Goal: Task Accomplishment & Management: Complete application form

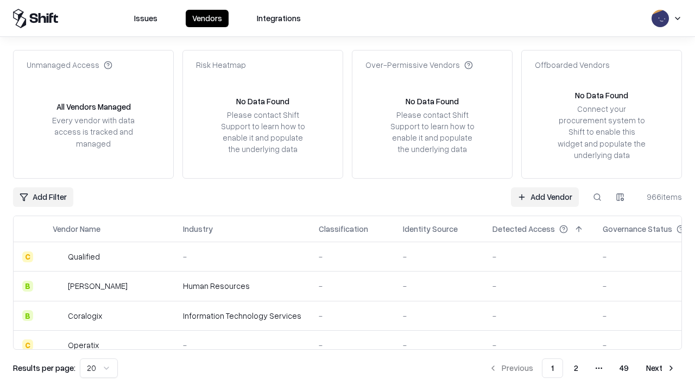
click at [545, 197] on link "Add Vendor" at bounding box center [545, 197] width 68 height 20
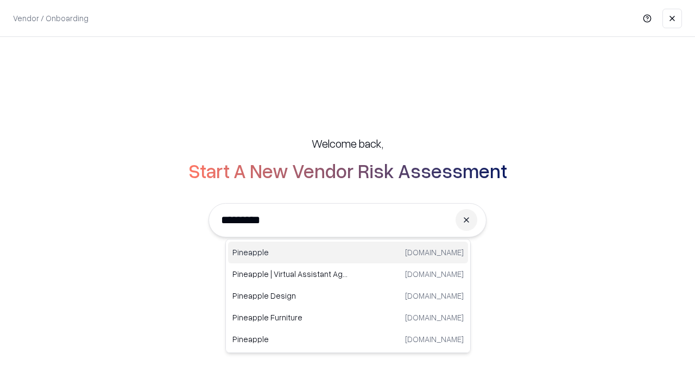
click at [348, 253] on div "Pineapple [DOMAIN_NAME]" at bounding box center [348, 253] width 240 height 22
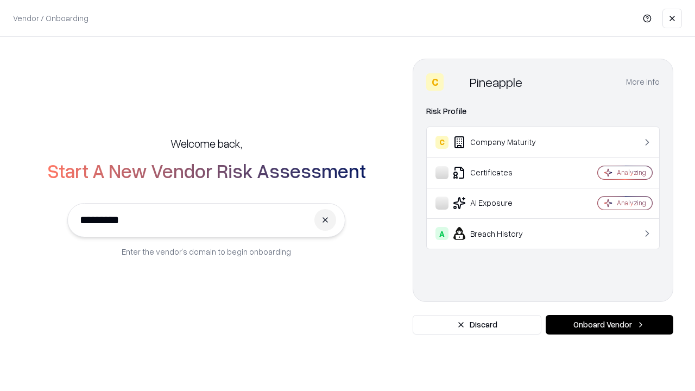
type input "*********"
click at [609, 325] on button "Onboard Vendor" at bounding box center [610, 325] width 128 height 20
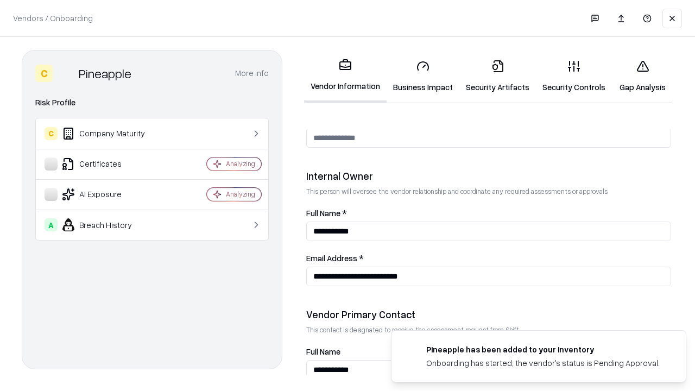
scroll to position [563, 0]
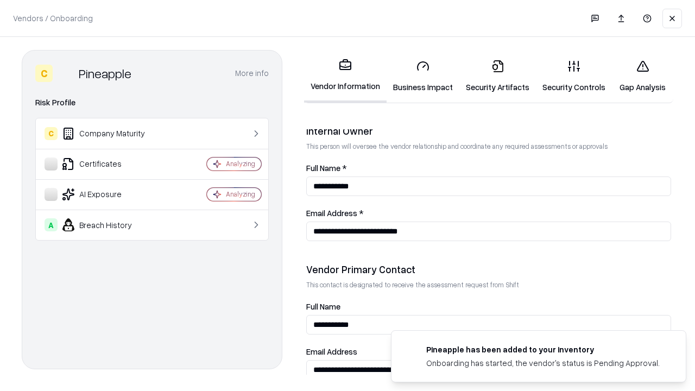
click at [498, 76] on link "Security Artifacts" at bounding box center [498, 76] width 77 height 51
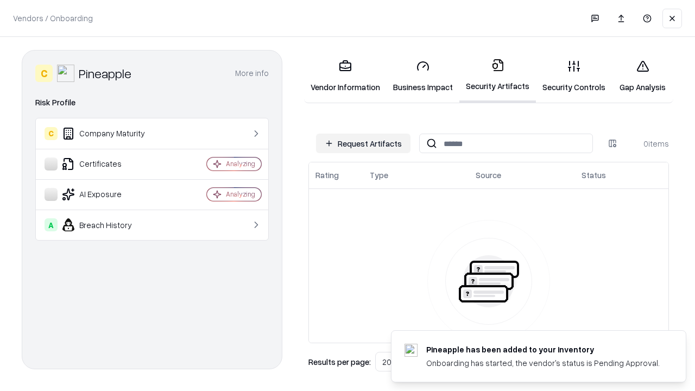
click at [363, 143] on button "Request Artifacts" at bounding box center [363, 144] width 95 height 20
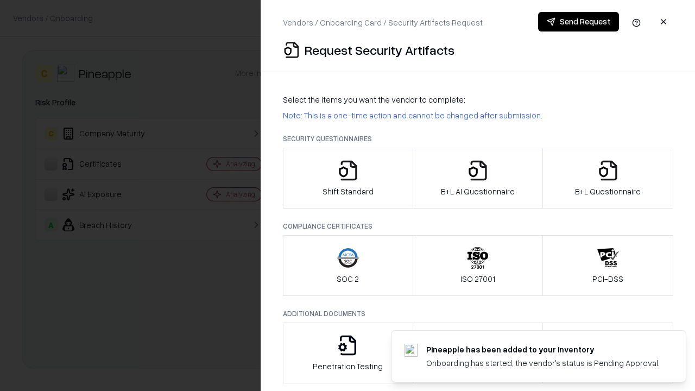
click at [608, 178] on icon "button" at bounding box center [609, 171] width 22 height 22
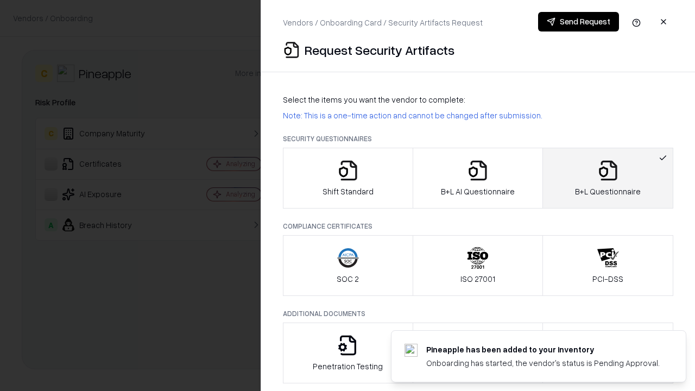
click at [477, 178] on icon "button" at bounding box center [478, 171] width 22 height 22
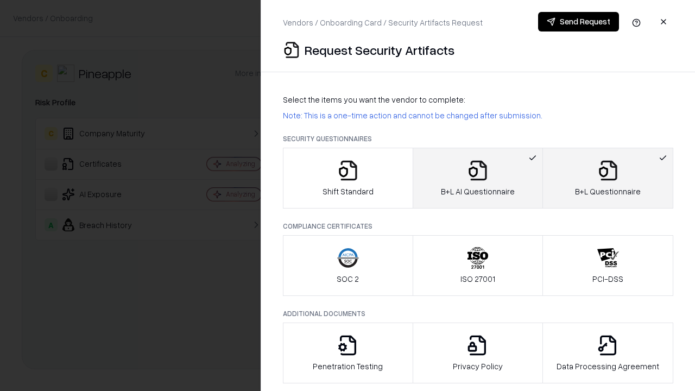
click at [578, 22] on button "Send Request" at bounding box center [578, 22] width 81 height 20
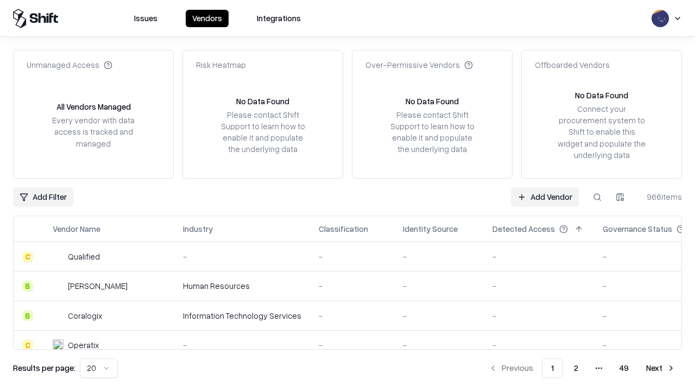
click at [598, 197] on button at bounding box center [598, 197] width 20 height 20
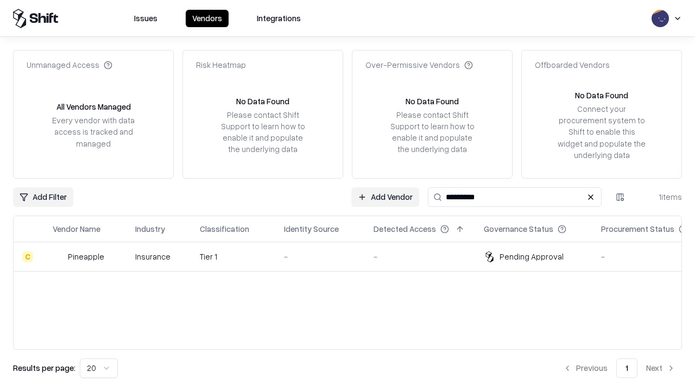
type input "*********"
click at [354, 256] on div "-" at bounding box center [320, 256] width 72 height 11
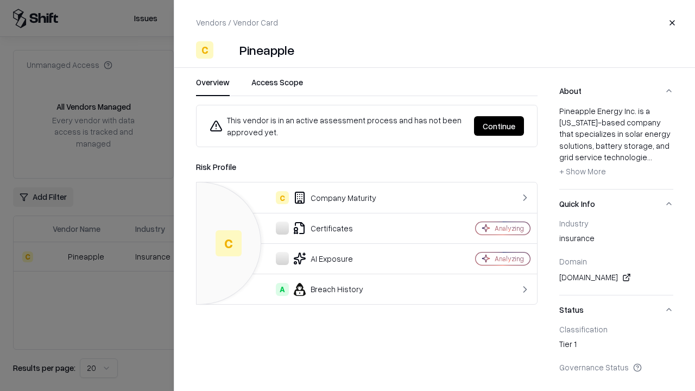
click at [499, 126] on button "Continue" at bounding box center [499, 126] width 50 height 20
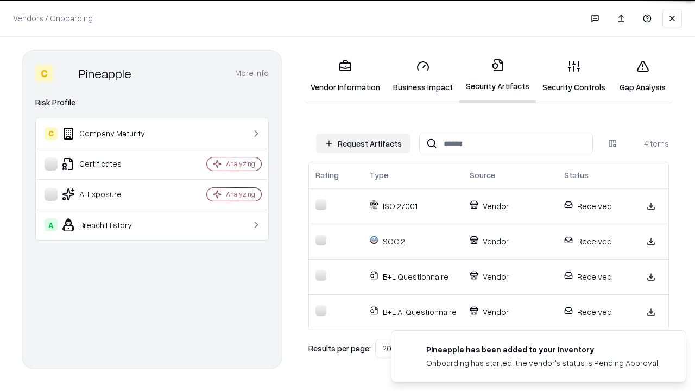
click at [643, 76] on link "Gap Analysis" at bounding box center [642, 76] width 61 height 51
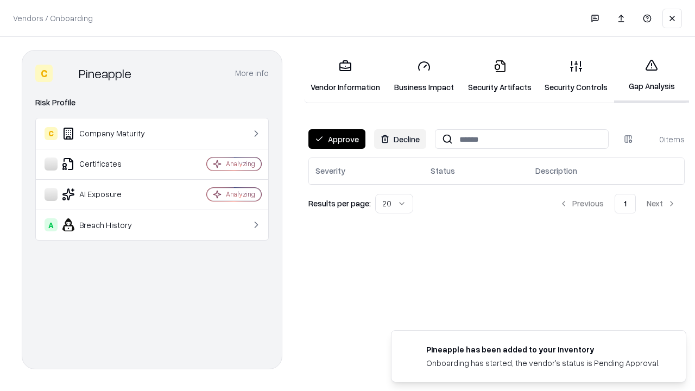
click at [337, 139] on button "Approve" at bounding box center [337, 139] width 57 height 20
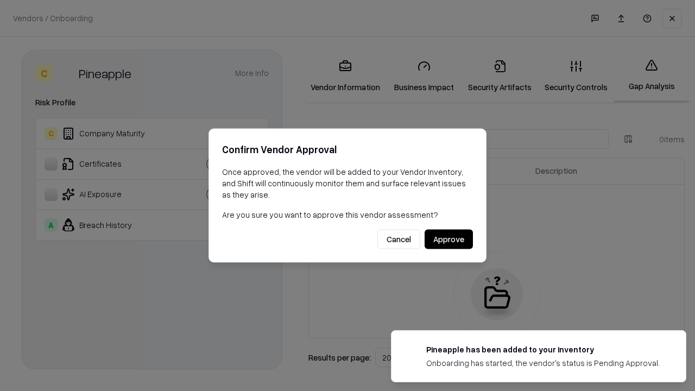
click at [449, 239] on button "Approve" at bounding box center [449, 240] width 48 height 20
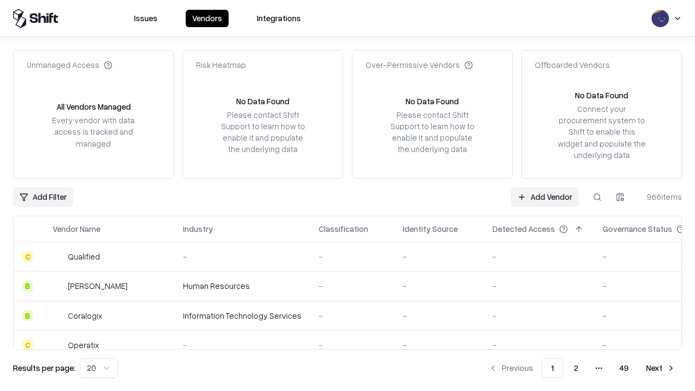
type input "*********"
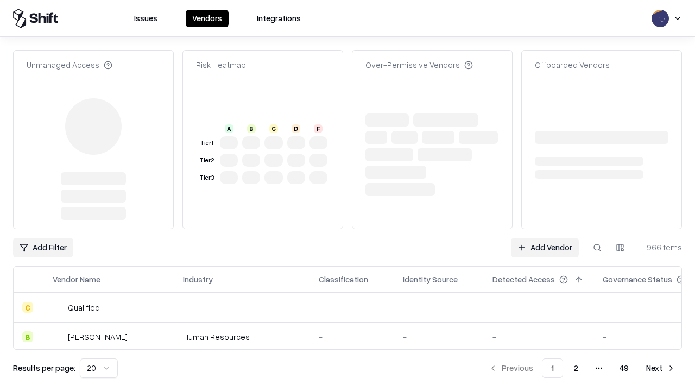
click at [545, 238] on link "Add Vendor" at bounding box center [545, 248] width 68 height 20
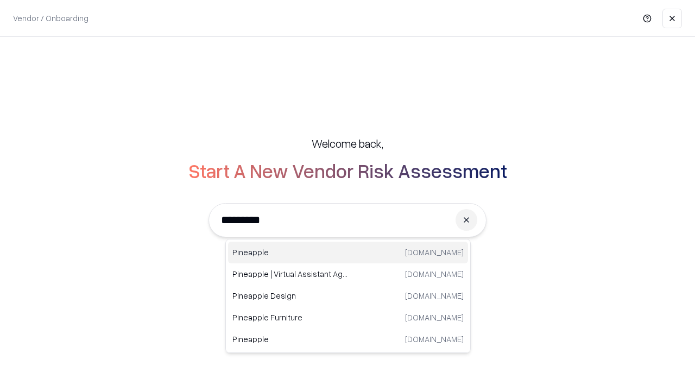
click at [348, 253] on div "Pineapple [DOMAIN_NAME]" at bounding box center [348, 253] width 240 height 22
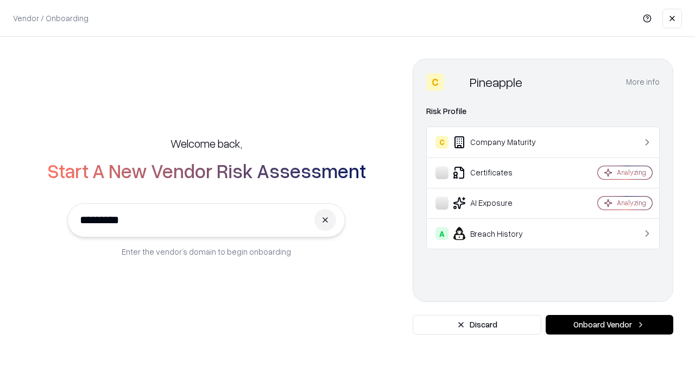
type input "*********"
click at [609, 325] on button "Onboard Vendor" at bounding box center [610, 325] width 128 height 20
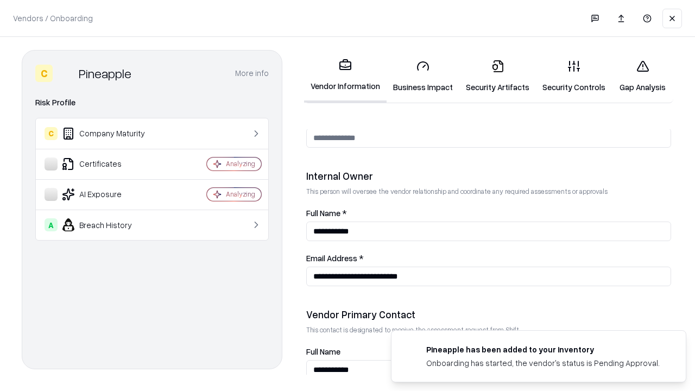
scroll to position [563, 0]
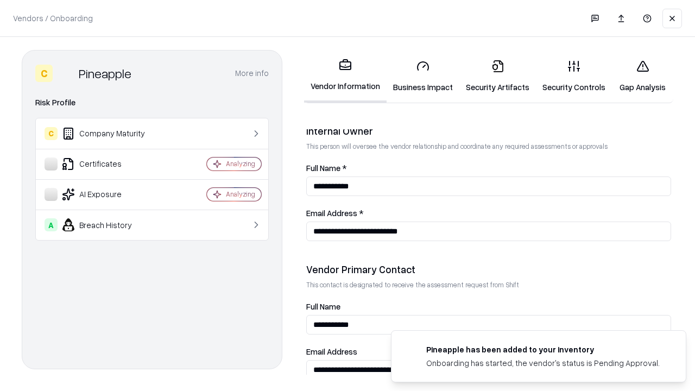
click at [643, 76] on link "Gap Analysis" at bounding box center [642, 76] width 61 height 51
